Goal: Task Accomplishment & Management: Complete application form

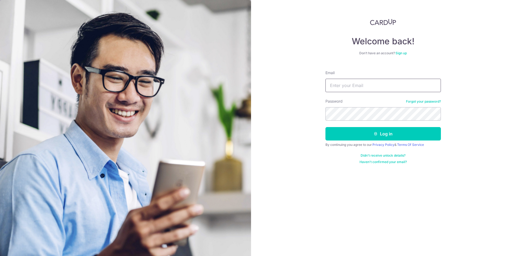
click at [352, 89] on input "Email" at bounding box center [384, 85] width 116 height 13
type input "[EMAIL_ADDRESS][DOMAIN_NAME]"
click at [326, 127] on button "Log in" at bounding box center [384, 133] width 116 height 13
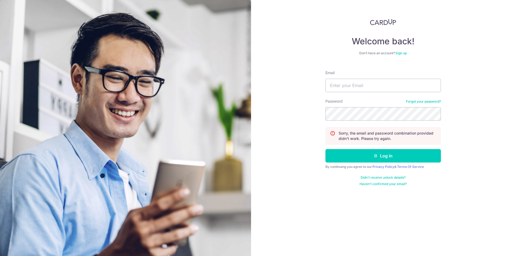
click at [359, 94] on form "Email Password Forgot your password? Sorry, the email and password combination …" at bounding box center [384, 126] width 116 height 120
click at [358, 85] on input "Email" at bounding box center [384, 85] width 116 height 13
type input "[EMAIL_ADDRESS][DOMAIN_NAME]"
click at [326, 149] on button "Log in" at bounding box center [384, 155] width 116 height 13
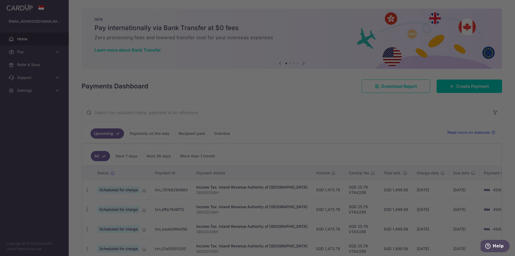
click at [37, 58] on div at bounding box center [260, 129] width 521 height 259
click at [38, 52] on div at bounding box center [260, 129] width 521 height 259
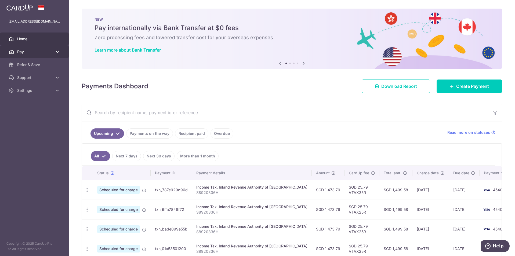
click at [33, 53] on span "Pay" at bounding box center [34, 51] width 35 height 5
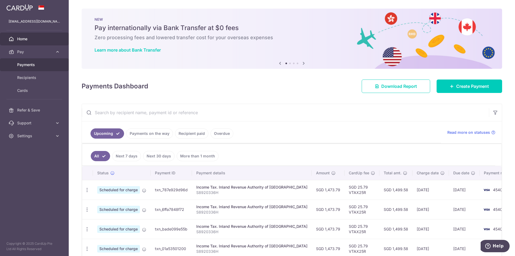
click at [46, 69] on link "Payments" at bounding box center [34, 64] width 69 height 13
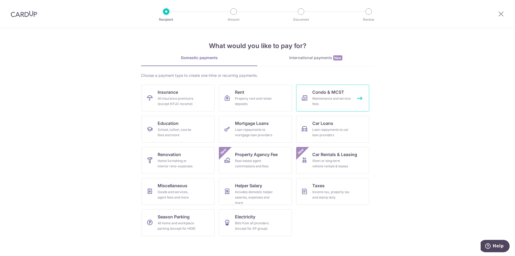
click at [331, 101] on div "Maintenance and service fees" at bounding box center [332, 101] width 39 height 11
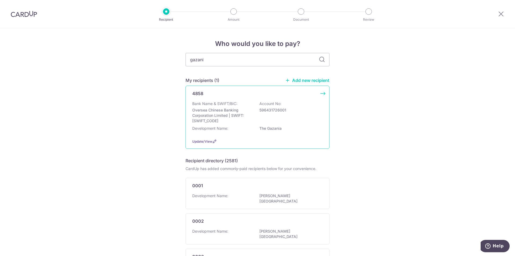
type input "gazania"
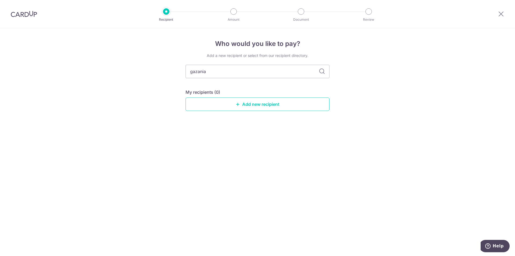
click at [330, 72] on div "Who would you like to pay? Add a new recipient or select from our recipient dir…" at bounding box center [257, 142] width 515 height 228
click at [321, 73] on icon at bounding box center [322, 71] width 6 height 6
click at [192, 70] on input "gazania" at bounding box center [258, 71] width 144 height 13
type input "the gazania"
click at [237, 146] on div "Who would you like to pay? Add a new recipient or select from our recipient dir…" at bounding box center [257, 142] width 515 height 228
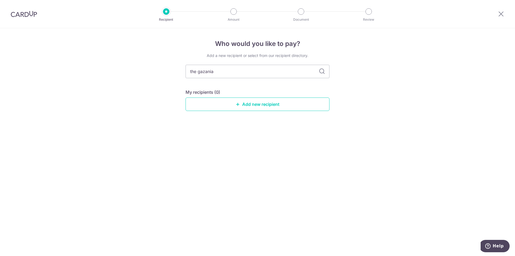
click at [315, 63] on div "Add a new recipient or select from our recipient directory. the gazania My reci…" at bounding box center [258, 86] width 144 height 67
click at [304, 66] on input "the gazania" at bounding box center [258, 71] width 144 height 13
click at [306, 74] on input "the gazania" at bounding box center [258, 71] width 144 height 13
drag, startPoint x: 22, startPoint y: 18, endPoint x: 19, endPoint y: 19, distance: 3.3
click at [20, 19] on div at bounding box center [24, 14] width 48 height 28
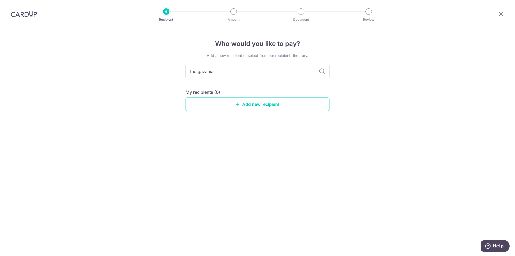
click at [27, 12] on img at bounding box center [24, 14] width 26 height 6
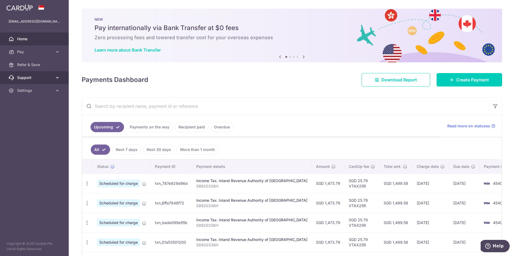
click at [51, 81] on link "Support" at bounding box center [34, 77] width 69 height 13
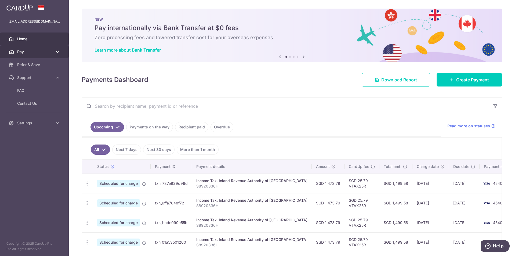
click at [58, 48] on link "Pay" at bounding box center [34, 51] width 69 height 13
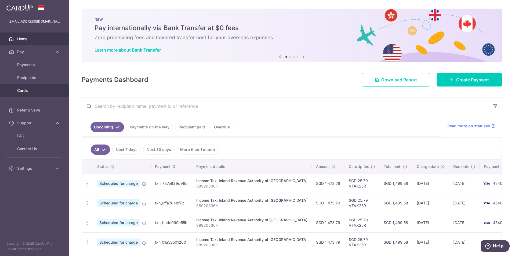
click at [40, 91] on span "Cards" at bounding box center [34, 90] width 35 height 5
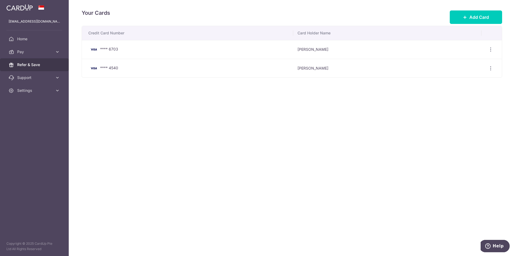
click at [37, 63] on span "Refer & Save" at bounding box center [34, 64] width 35 height 5
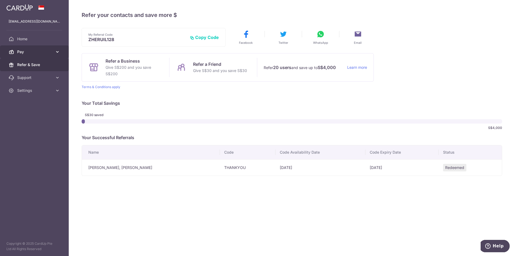
click at [37, 47] on link "Pay" at bounding box center [34, 51] width 69 height 13
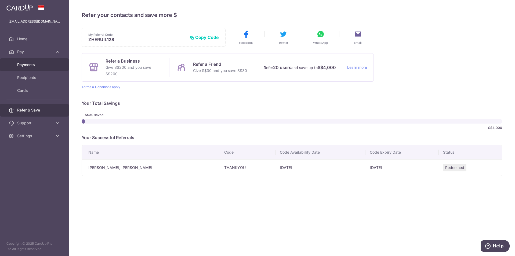
click at [48, 65] on span "Payments" at bounding box center [34, 64] width 35 height 5
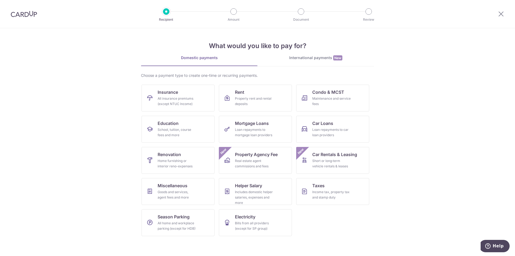
click at [31, 9] on div at bounding box center [24, 14] width 48 height 28
click at [31, 23] on div at bounding box center [24, 14] width 48 height 28
click at [29, 14] on img at bounding box center [24, 14] width 26 height 6
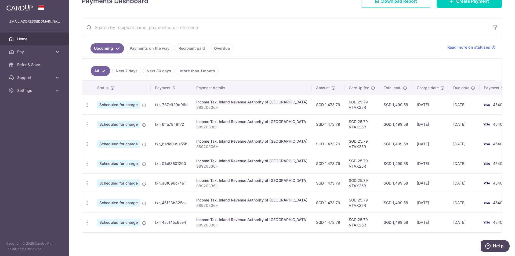
scroll to position [81, 0]
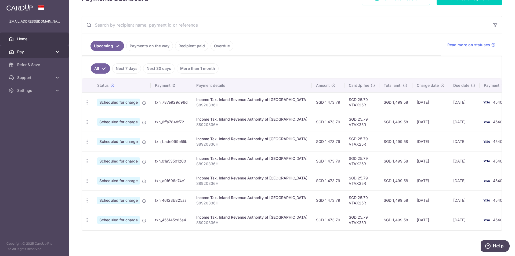
click at [28, 51] on span "Pay" at bounding box center [34, 51] width 35 height 5
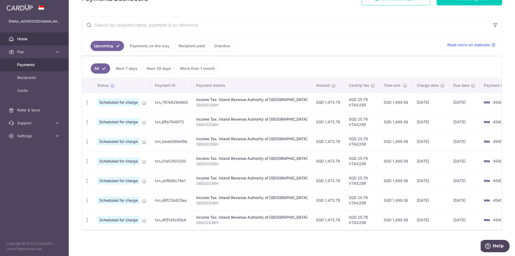
click at [38, 60] on link "Payments" at bounding box center [34, 64] width 69 height 13
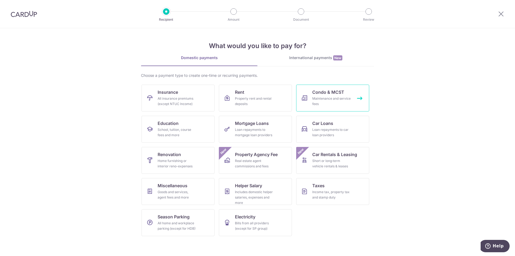
click at [318, 107] on link "Condo & MCST Maintenance and service fees" at bounding box center [332, 98] width 73 height 27
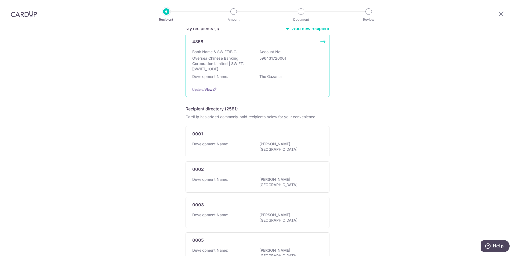
scroll to position [54, 0]
click at [240, 58] on p "Oversea Chinese Banking Corporation Limited | SWIFT: OCBCSGSGXXX" at bounding box center [222, 62] width 60 height 16
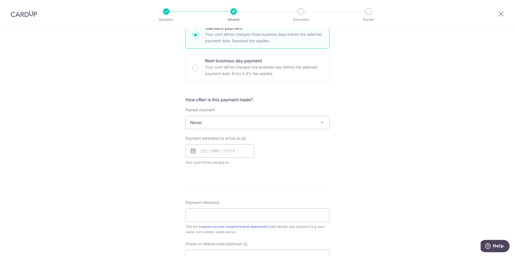
scroll to position [81, 0]
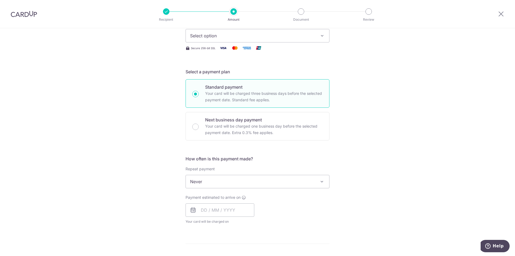
click at [222, 177] on span "Never" at bounding box center [258, 181] width 144 height 13
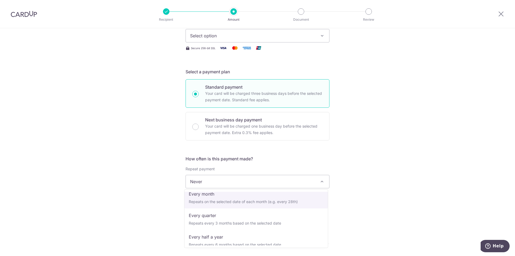
scroll to position [54, 0]
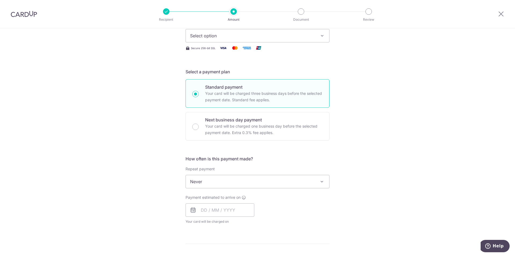
click at [60, 109] on div "Tell us more about your payment Enter payment amount SGD Select Card Select opt…" at bounding box center [257, 191] width 515 height 486
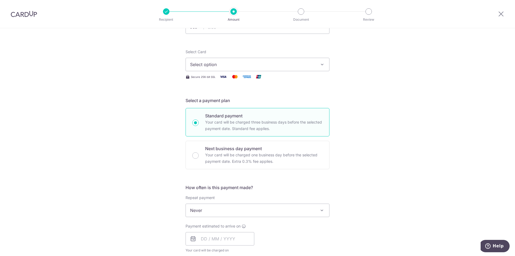
scroll to position [0, 0]
